Goal: Information Seeking & Learning: Learn about a topic

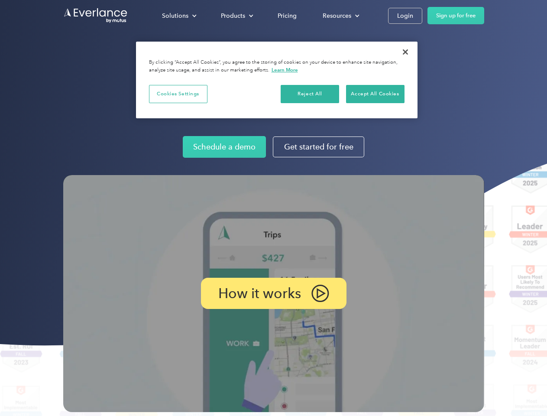
click at [273, 208] on img at bounding box center [273, 293] width 421 height 237
click at [179, 16] on div "Solutions" at bounding box center [175, 15] width 26 height 11
click at [236, 16] on div "Products" at bounding box center [233, 15] width 24 height 11
click at [340, 16] on div "Resources" at bounding box center [337, 15] width 29 height 11
click at [273, 293] on p "How it works" at bounding box center [259, 293] width 83 height 10
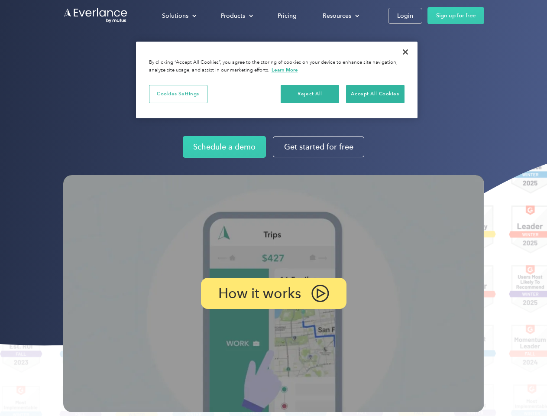
click at [178, 94] on button "Cookies Settings" at bounding box center [178, 94] width 58 height 18
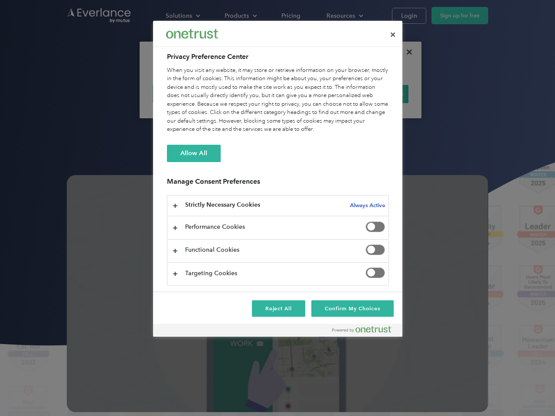
click at [310, 94] on div "When you visit any website, it may store or retrieve information on your browse…" at bounding box center [278, 100] width 222 height 68
click at [375, 94] on div "When you visit any website, it may store or retrieve information on your browse…" at bounding box center [278, 100] width 222 height 68
click at [406, 52] on div at bounding box center [277, 208] width 555 height 416
